Goal: Task Accomplishment & Management: Use online tool/utility

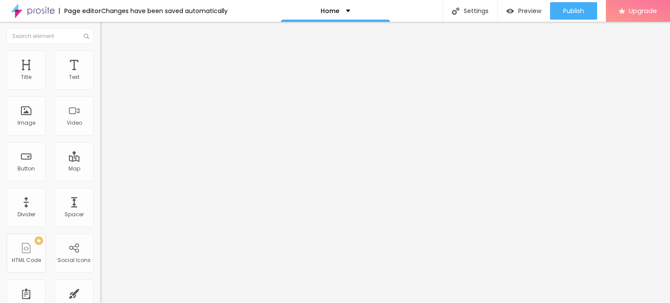
click at [100, 75] on span "Change image" at bounding box center [123, 71] width 47 height 7
click at [32, 168] on div "Button" at bounding box center [25, 169] width 17 height 6
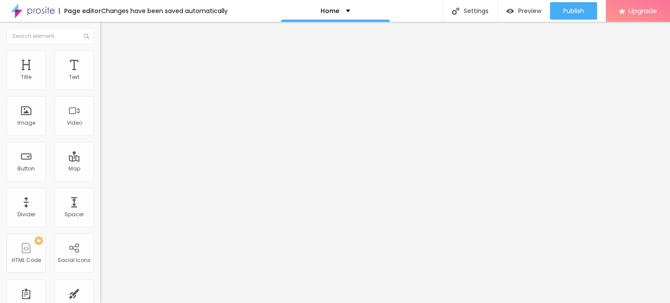
click at [100, 82] on input "Click me" at bounding box center [152, 77] width 105 height 9
paste input "Whatsapp Now 📞 [PHONE_NUMBER]"
type input "Whatsapp Now 📞 [PHONE_NUMBER]"
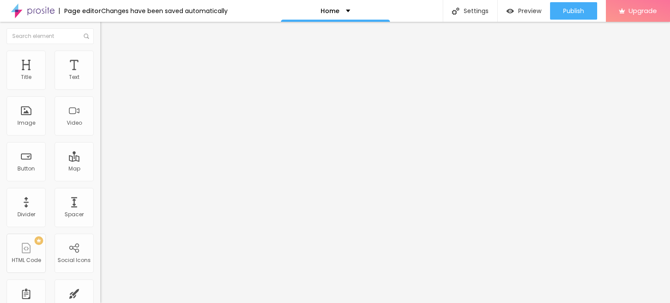
click at [100, 176] on input "https://" at bounding box center [152, 175] width 105 height 9
paste input "[DOMAIN_NAME][URL]"
type input "[URL][DOMAIN_NAME]"
click at [100, 187] on div "URL [URL][DOMAIN_NAME]" at bounding box center [150, 176] width 100 height 21
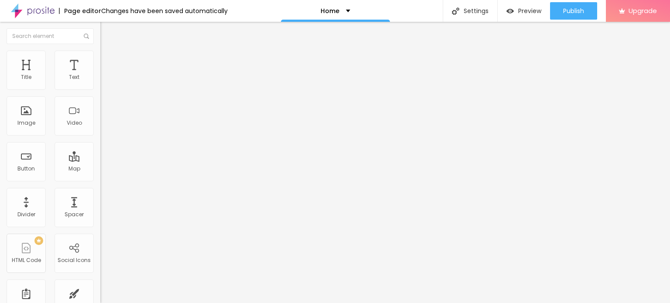
scroll to position [0, 0]
click at [100, 194] on div "Open in new tab" at bounding box center [150, 193] width 100 height 4
click at [35, 112] on div "Image" at bounding box center [26, 115] width 39 height 39
click at [100, 75] on span "Add image" at bounding box center [118, 71] width 36 height 7
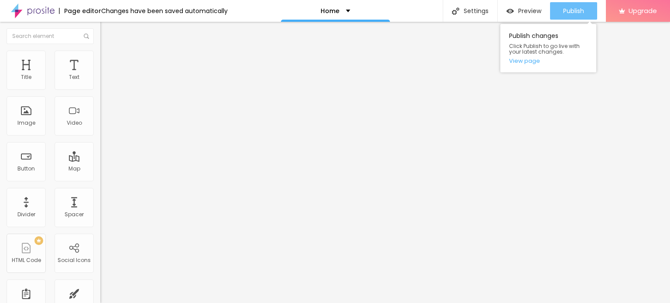
click at [591, 15] on button "Publish" at bounding box center [573, 10] width 47 height 17
click at [568, 14] on span "Publish" at bounding box center [573, 10] width 21 height 7
click at [530, 66] on div "Publish changes Click Publish to go live with your latest changes. View page" at bounding box center [548, 48] width 96 height 48
click at [530, 64] on link "View page" at bounding box center [548, 61] width 78 height 6
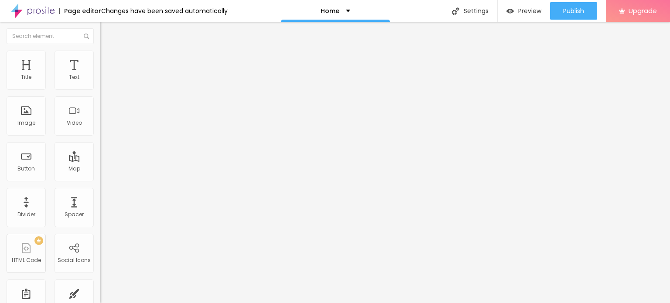
click at [100, 82] on input "Click me" at bounding box center [152, 77] width 105 height 9
paste input "Whatsapp Now 📞 [PHONE_NUMBER]"
type input "Whatsapp Now 📞 [PHONE_NUMBER]"
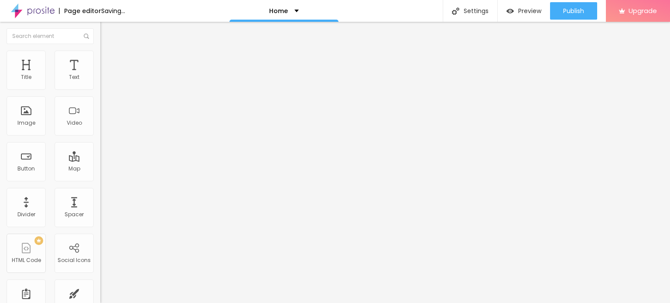
click at [100, 180] on input "https://" at bounding box center [152, 175] width 105 height 9
paste input "[DOMAIN_NAME][URL]"
type input "[URL][DOMAIN_NAME]"
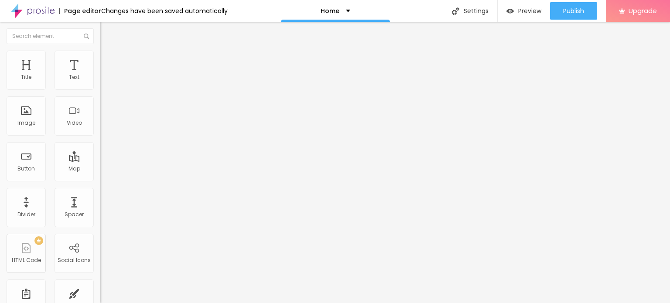
click at [100, 187] on div "URL [URL][DOMAIN_NAME]" at bounding box center [150, 176] width 100 height 21
click at [100, 193] on div "Open in new tab" at bounding box center [150, 193] width 100 height 4
click at [100, 75] on span "Add image" at bounding box center [118, 71] width 36 height 7
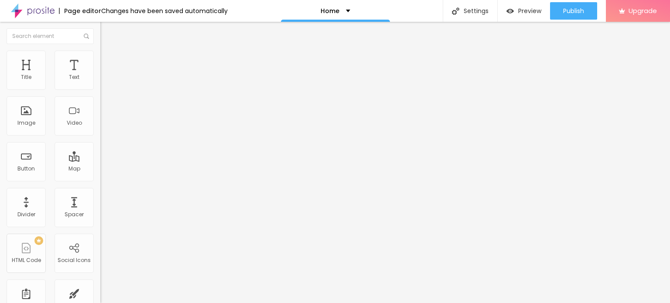
click at [100, 75] on span "Change image" at bounding box center [123, 71] width 47 height 7
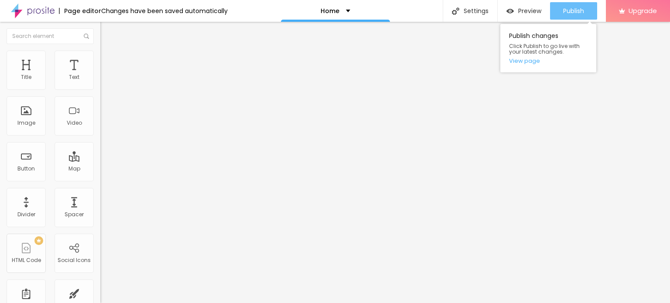
click at [573, 11] on span "Publish" at bounding box center [573, 10] width 21 height 7
click at [530, 59] on link "View page" at bounding box center [548, 61] width 78 height 6
